Goal: Information Seeking & Learning: Learn about a topic

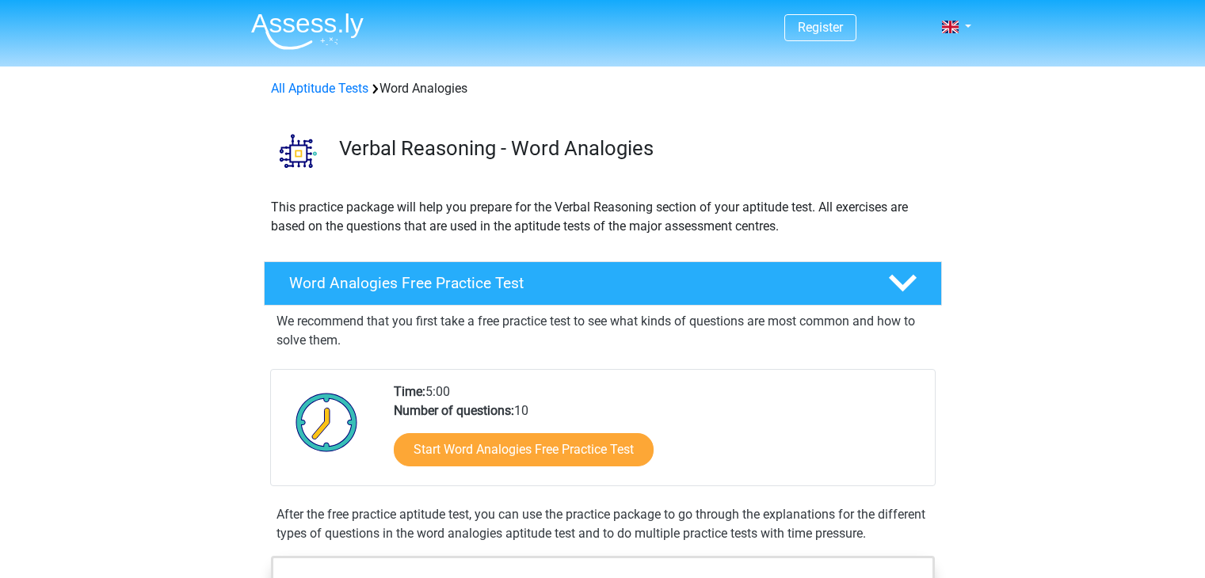
scroll to position [158, 0]
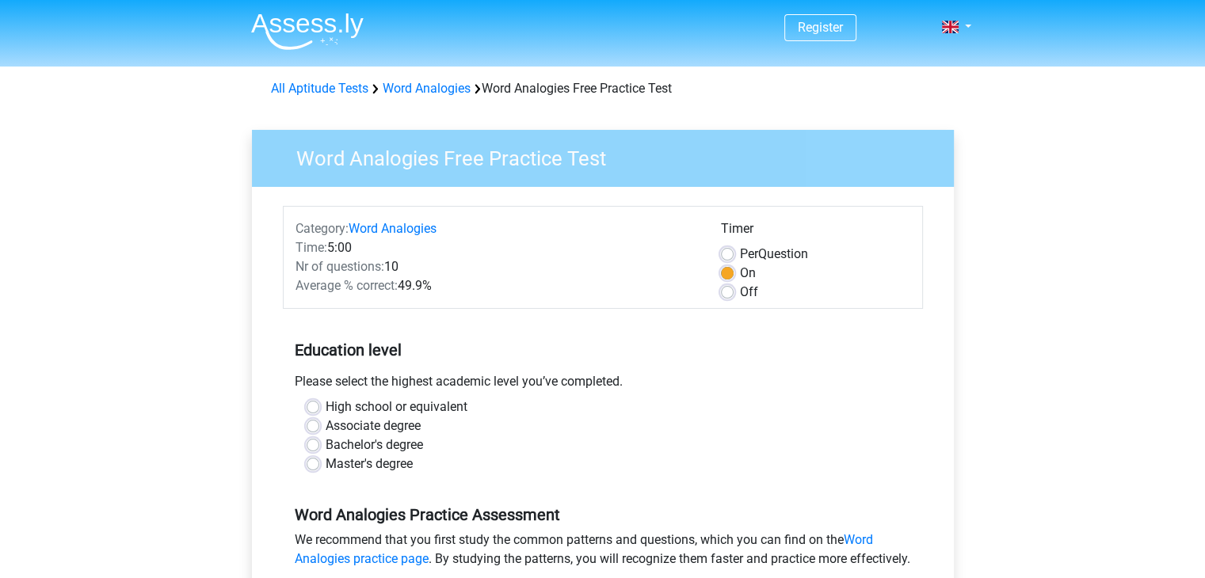
click at [305, 441] on div "High school or equivalent Associate degree Bachelor's degree Master's degree" at bounding box center [603, 436] width 616 height 76
click at [326, 441] on label "Bachelor's degree" at bounding box center [374, 445] width 97 height 19
click at [308, 441] on input "Bachelor's degree" at bounding box center [313, 444] width 13 height 16
radio input "true"
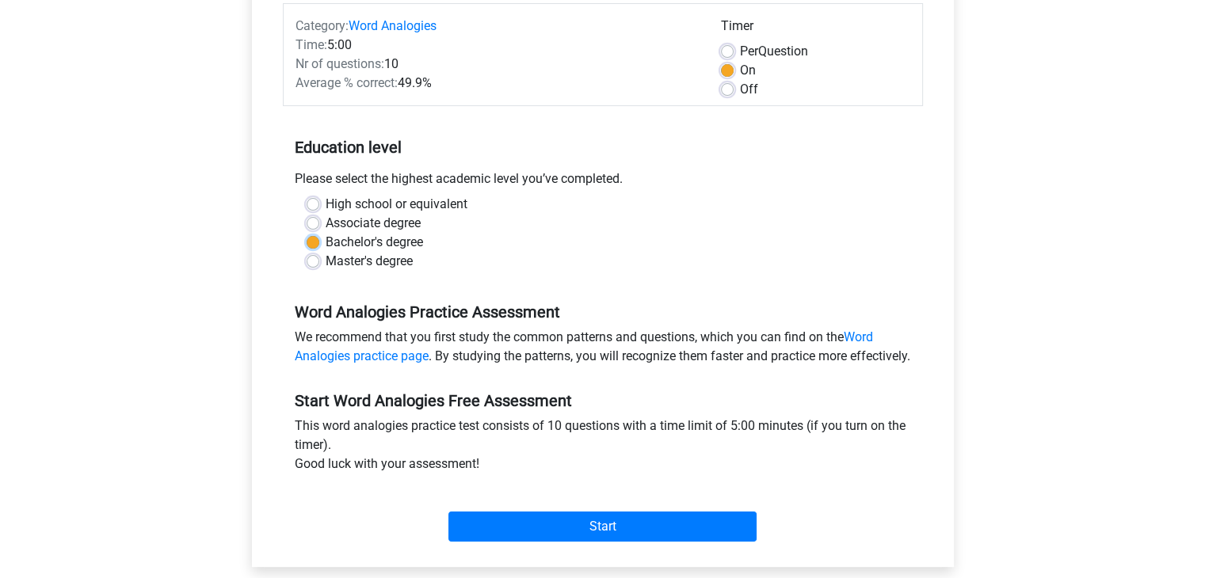
scroll to position [317, 0]
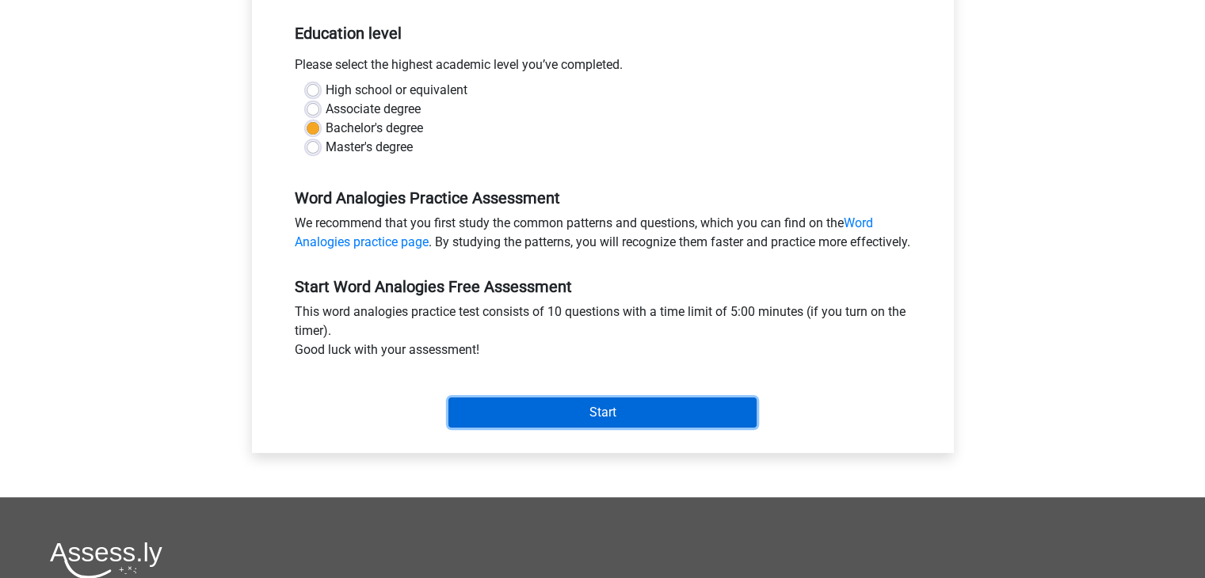
click at [485, 417] on input "Start" at bounding box center [602, 413] width 308 height 30
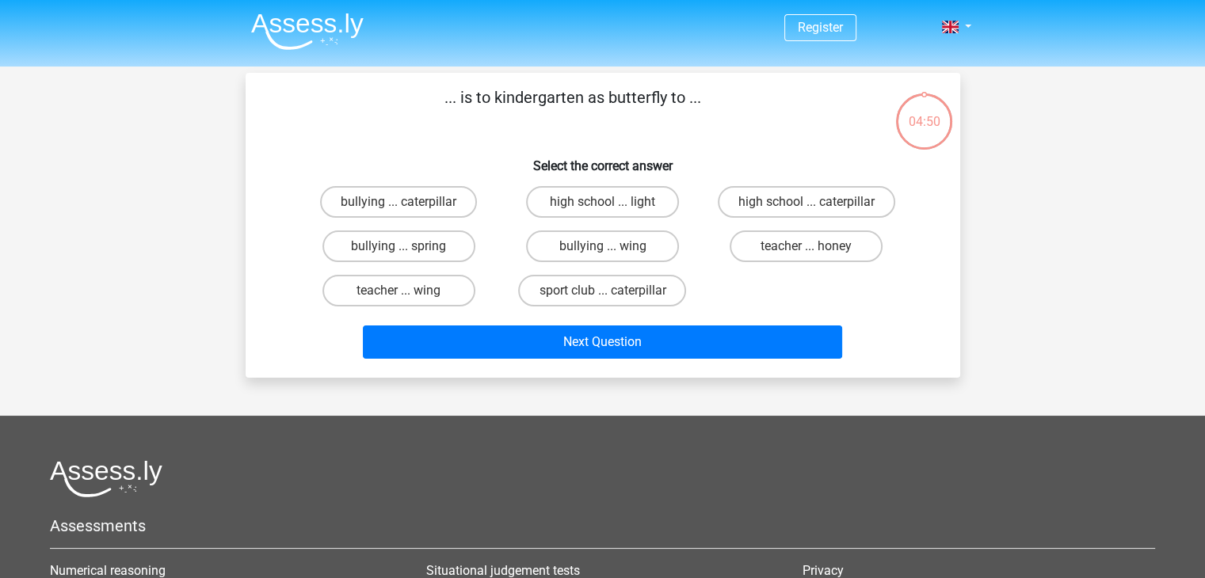
click at [808, 207] on input "high school ... caterpillar" at bounding box center [811, 207] width 10 height 10
radio input "true"
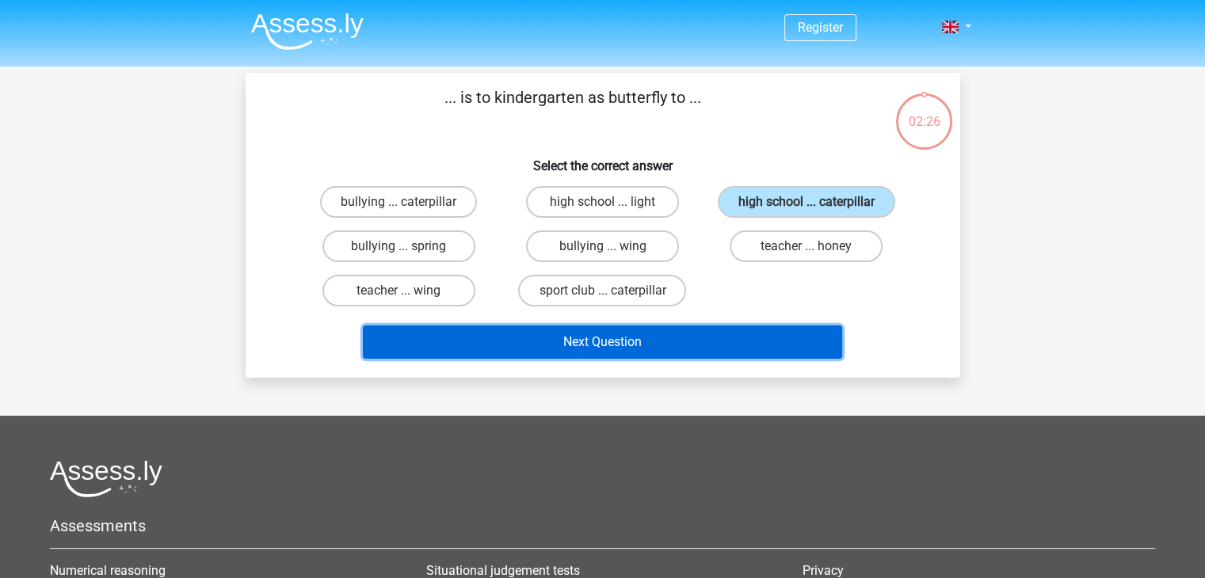
click at [698, 334] on button "Next Question" at bounding box center [602, 342] width 479 height 33
